Goal: Task Accomplishment & Management: Manage account settings

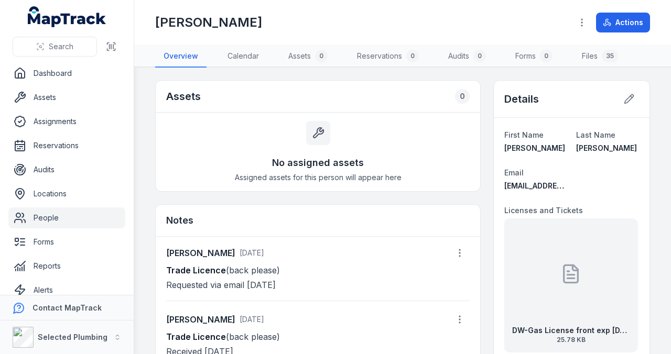
scroll to position [139, 0]
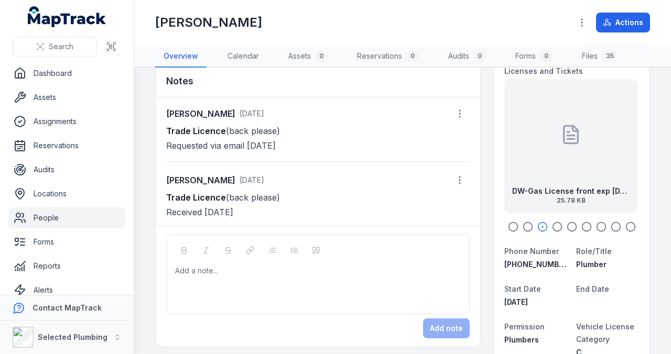
click at [562, 154] on div at bounding box center [570, 135] width 21 height 94
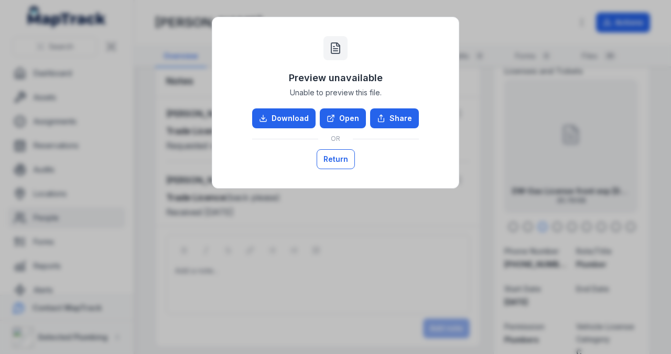
click at [346, 159] on button "Return" at bounding box center [336, 159] width 38 height 20
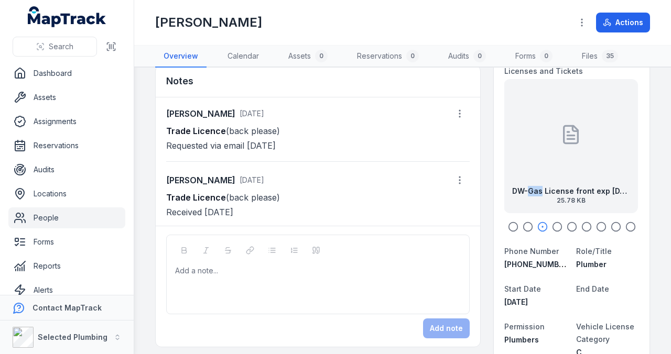
drag, startPoint x: 525, startPoint y: 168, endPoint x: 566, endPoint y: 170, distance: 40.9
click at [562, 170] on div "DW-Gas License front exp [DATE] 25.78 KB" at bounding box center [571, 146] width 134 height 134
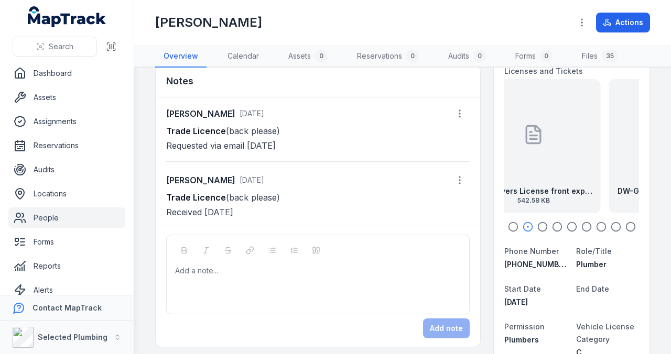
drag, startPoint x: 566, startPoint y: 170, endPoint x: 516, endPoint y: 171, distance: 50.3
click at [516, 171] on div "DW-Drivers License front exp [DATE] 542.58 KB" at bounding box center [534, 146] width 134 height 134
drag, startPoint x: 578, startPoint y: 170, endPoint x: 535, endPoint y: 168, distance: 42.5
click at [561, 169] on div at bounding box center [571, 135] width 21 height 94
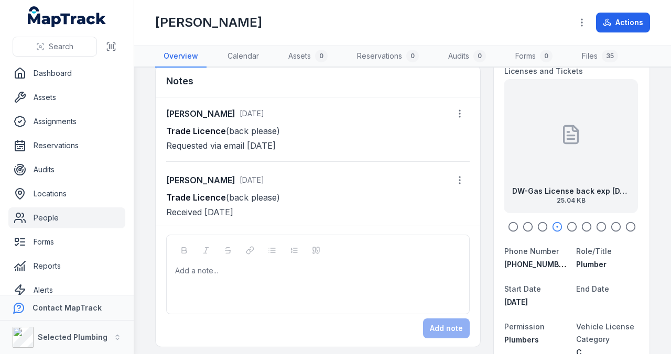
click at [561, 163] on div at bounding box center [570, 135] width 21 height 94
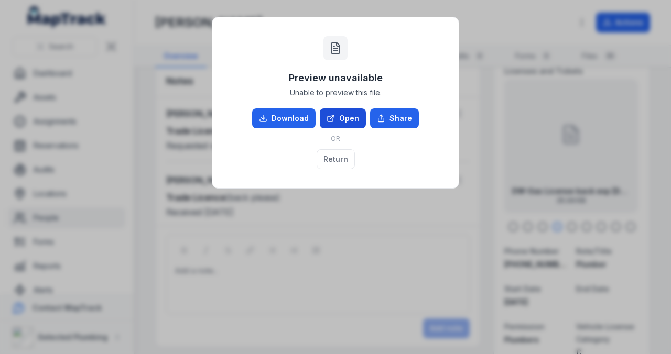
click at [347, 120] on link "Open" at bounding box center [343, 119] width 46 height 20
click at [339, 156] on button "Return" at bounding box center [336, 159] width 38 height 20
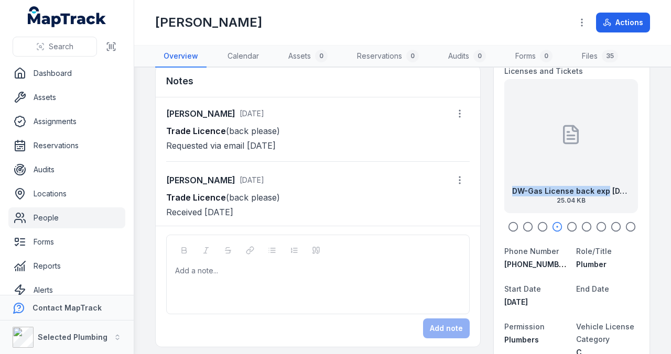
drag, startPoint x: 600, startPoint y: 166, endPoint x: 555, endPoint y: 164, distance: 45.1
click at [568, 164] on div "DW-Gas License back exp [DATE] 25.04 KB" at bounding box center [571, 146] width 134 height 134
drag, startPoint x: 603, startPoint y: 163, endPoint x: 553, endPoint y: 161, distance: 50.3
click at [552, 161] on div "DW-EWP Scissor Lift, Boom Lift, Trailer Lift 529.87 KB" at bounding box center [573, 146] width 134 height 134
drag, startPoint x: 614, startPoint y: 163, endPoint x: 567, endPoint y: 161, distance: 47.7
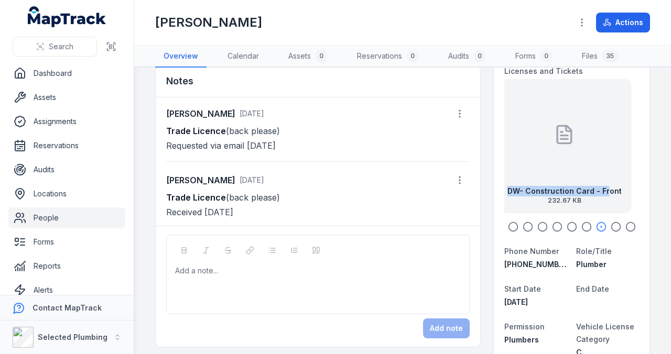
click at [572, 161] on div "DW- Construction Card - Front 232.67 KB" at bounding box center [565, 146] width 134 height 134
drag, startPoint x: 603, startPoint y: 163, endPoint x: 566, endPoint y: 161, distance: 37.3
click at [567, 161] on div "DW-Construction Card - Back 220.25 KB" at bounding box center [571, 146] width 134 height 134
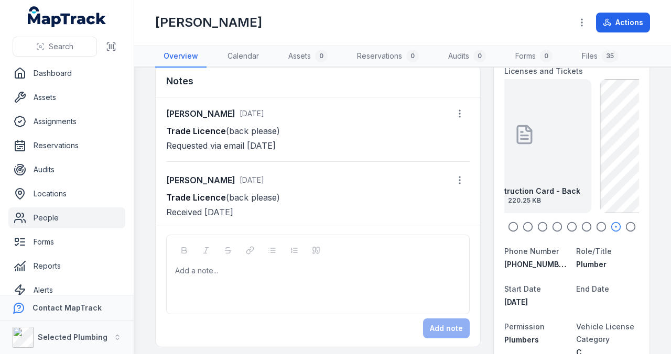
drag, startPoint x: 500, startPoint y: 156, endPoint x: 537, endPoint y: 158, distance: 37.3
drag, startPoint x: 505, startPoint y: 157, endPoint x: 549, endPoint y: 158, distance: 44.1
click at [546, 158] on div "DW-Construction Card - Back 220.25 KB" at bounding box center [573, 146] width 134 height 134
drag, startPoint x: 552, startPoint y: 158, endPoint x: 625, endPoint y: 164, distance: 73.1
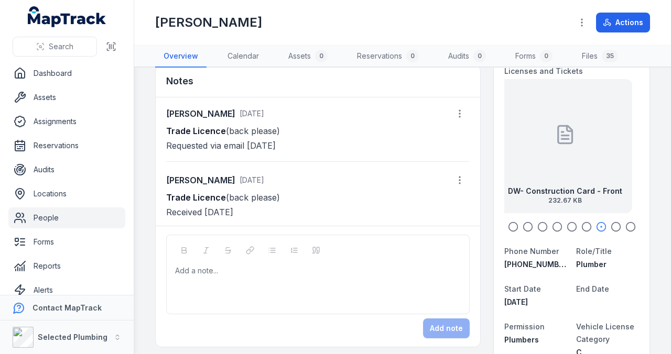
click at [623, 164] on div "DW- Construction Card - Front 232.67 KB" at bounding box center [565, 146] width 134 height 134
click at [560, 156] on div "DW- Construction Card - Front 232.67 KB" at bounding box center [573, 146] width 134 height 134
drag, startPoint x: 540, startPoint y: 156, endPoint x: 564, endPoint y: 153, distance: 24.3
click at [575, 156] on div "DW-EWP Scissor Lift, Boom Lift, Trailer Lift 529.87 KB" at bounding box center [569, 146] width 134 height 134
drag, startPoint x: 523, startPoint y: 153, endPoint x: 572, endPoint y: 152, distance: 49.8
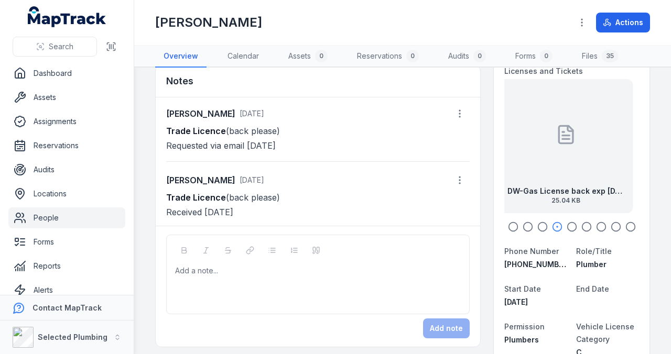
click at [572, 152] on div "DW-Gas License back exp [DATE] 25.04 KB" at bounding box center [566, 146] width 134 height 134
drag, startPoint x: 543, startPoint y: 154, endPoint x: 582, endPoint y: 152, distance: 39.4
click at [580, 152] on div "DW-Gas License front exp [DATE] 25.78 KB" at bounding box center [571, 146] width 134 height 134
drag, startPoint x: 545, startPoint y: 152, endPoint x: 571, endPoint y: 148, distance: 25.9
click at [568, 149] on div "DW-Drivers License front exp [DATE] 542.58 KB" at bounding box center [570, 146] width 134 height 134
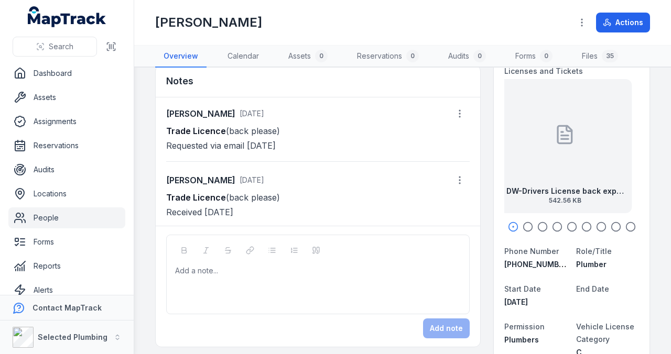
drag, startPoint x: 548, startPoint y: 151, endPoint x: 600, endPoint y: 152, distance: 51.9
click at [595, 151] on div "DW-Drivers License back exp [DATE] 542.56 KB" at bounding box center [565, 146] width 134 height 134
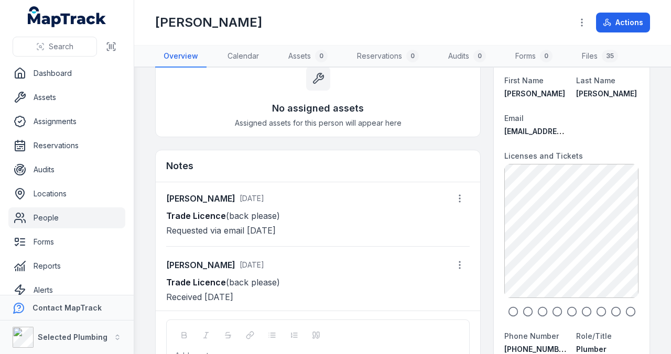
scroll to position [0, 0]
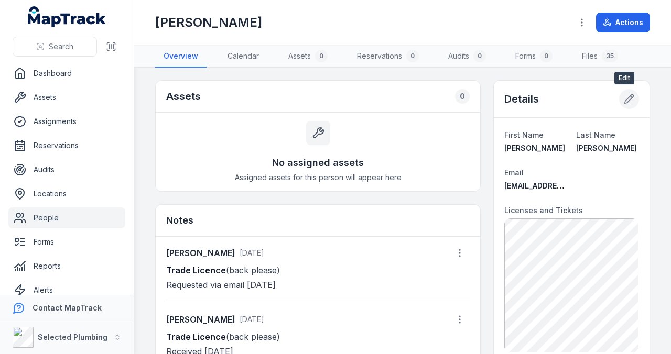
click at [625, 98] on icon at bounding box center [629, 99] width 9 height 9
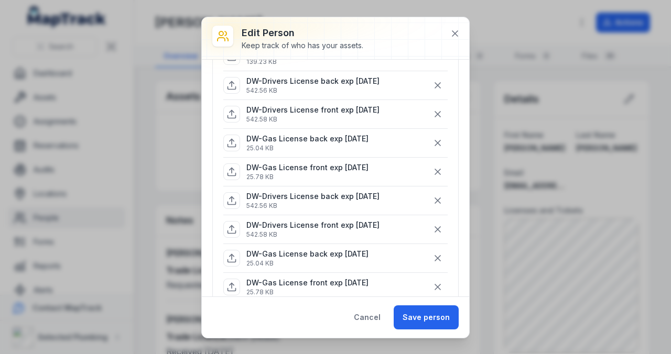
scroll to position [349, 0]
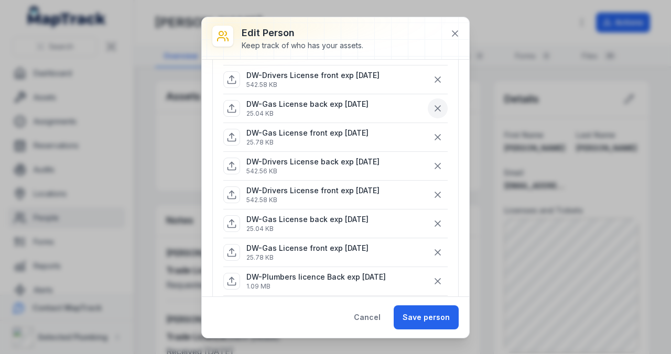
click at [436, 103] on icon "button" at bounding box center [438, 108] width 10 height 10
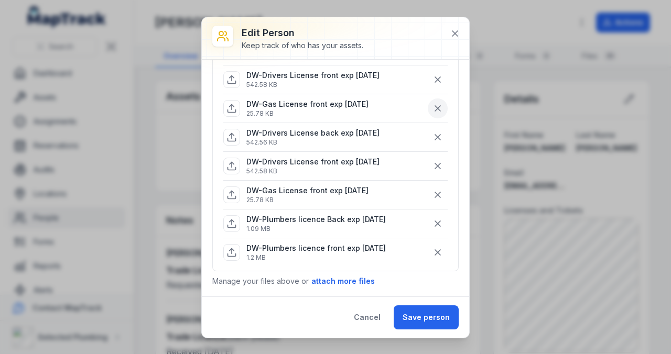
click at [436, 103] on icon "button" at bounding box center [438, 108] width 10 height 10
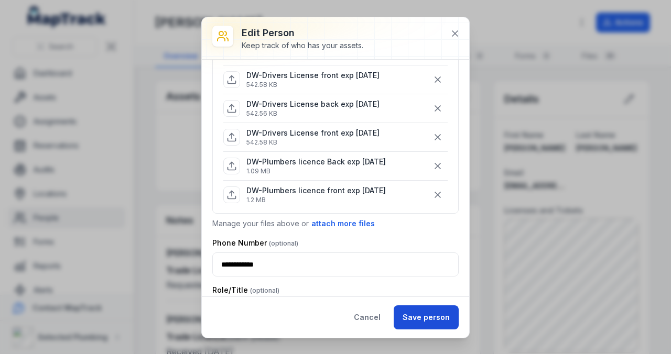
click at [437, 313] on button "Save person" at bounding box center [426, 318] width 65 height 24
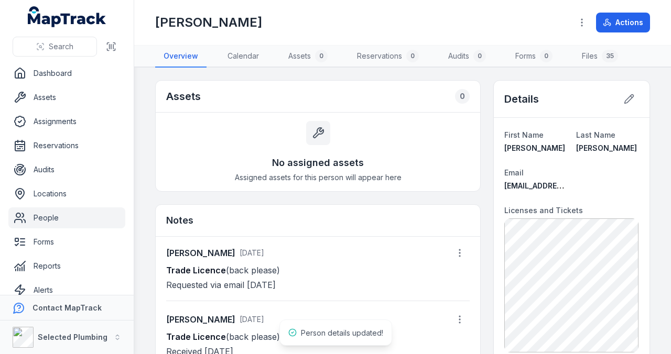
scroll to position [13, 0]
